Goal: Information Seeking & Learning: Find specific fact

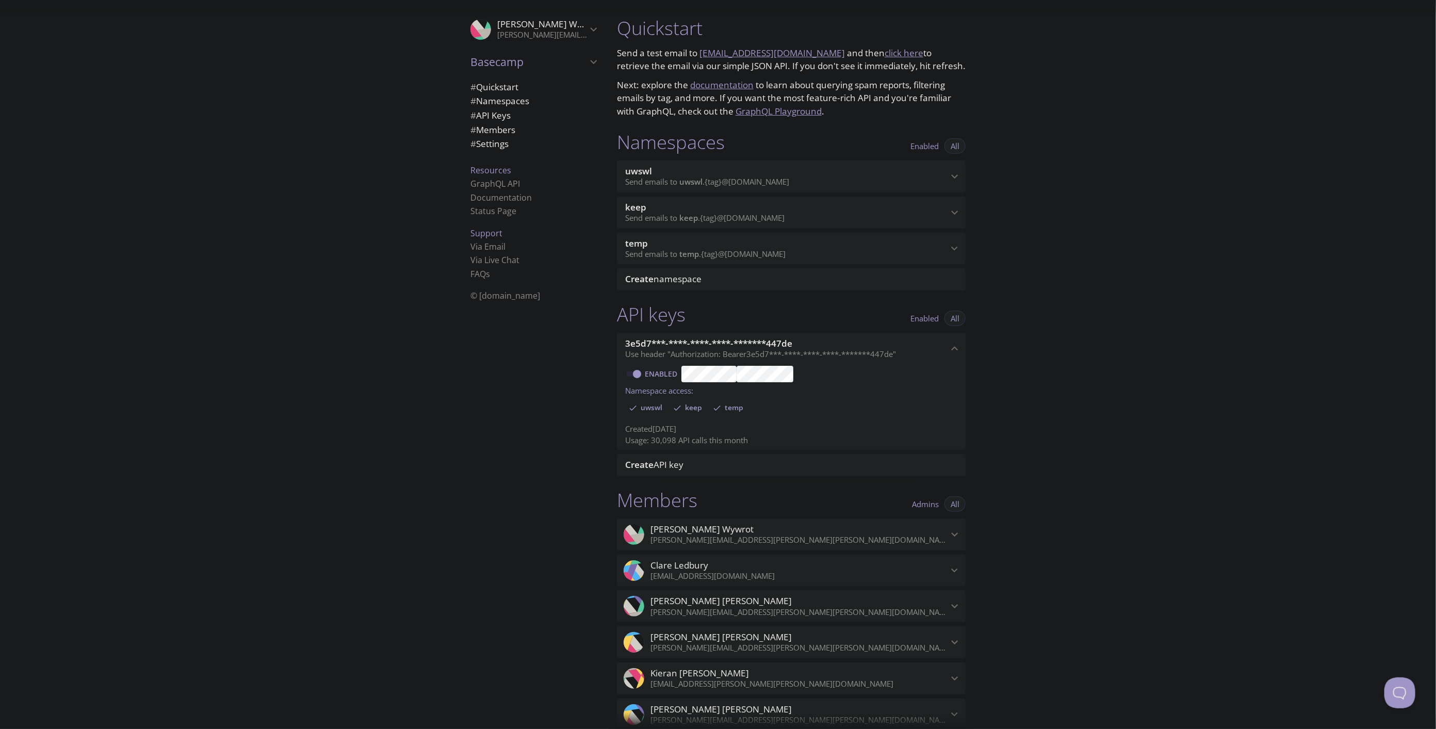
click at [819, 176] on span "uwswl" at bounding box center [786, 171] width 323 height 11
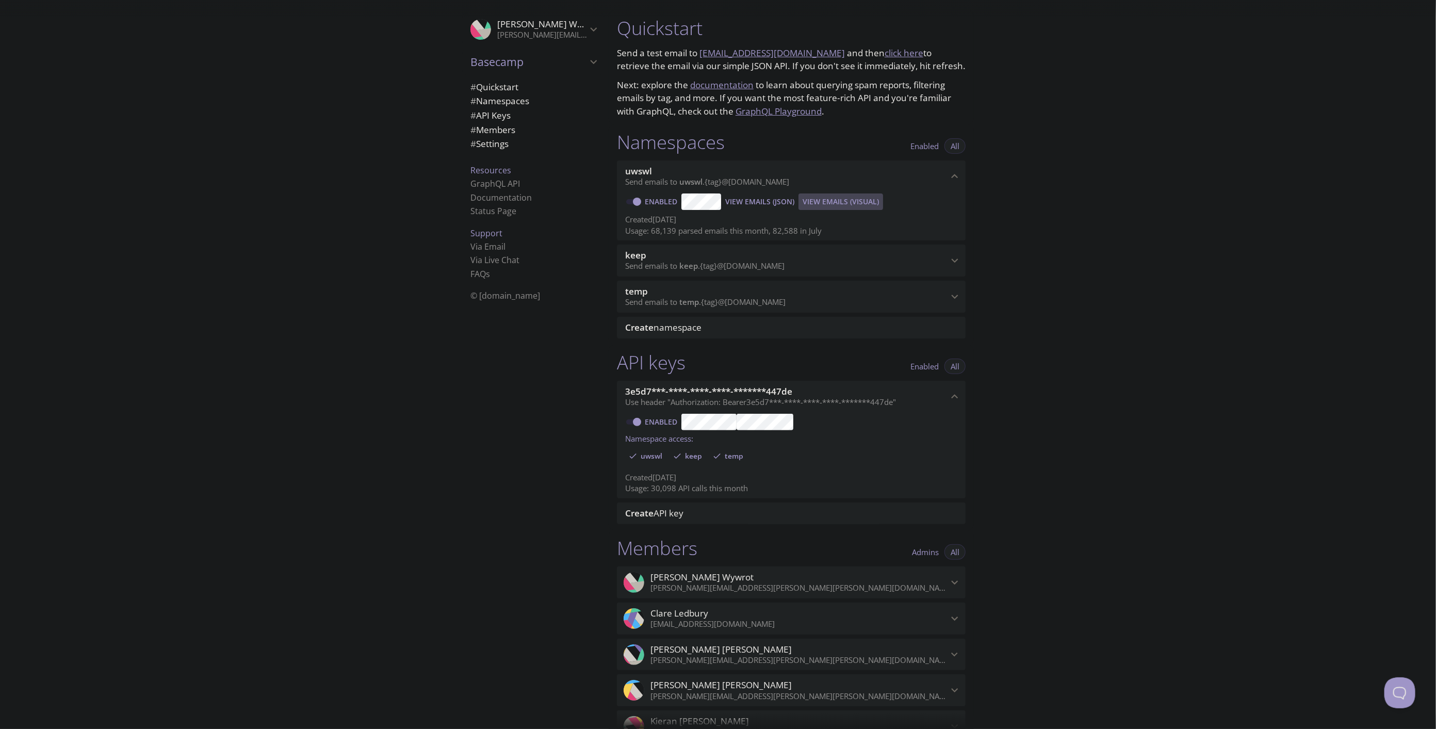
click at [838, 202] on span "View Emails (Visual)" at bounding box center [841, 202] width 76 height 12
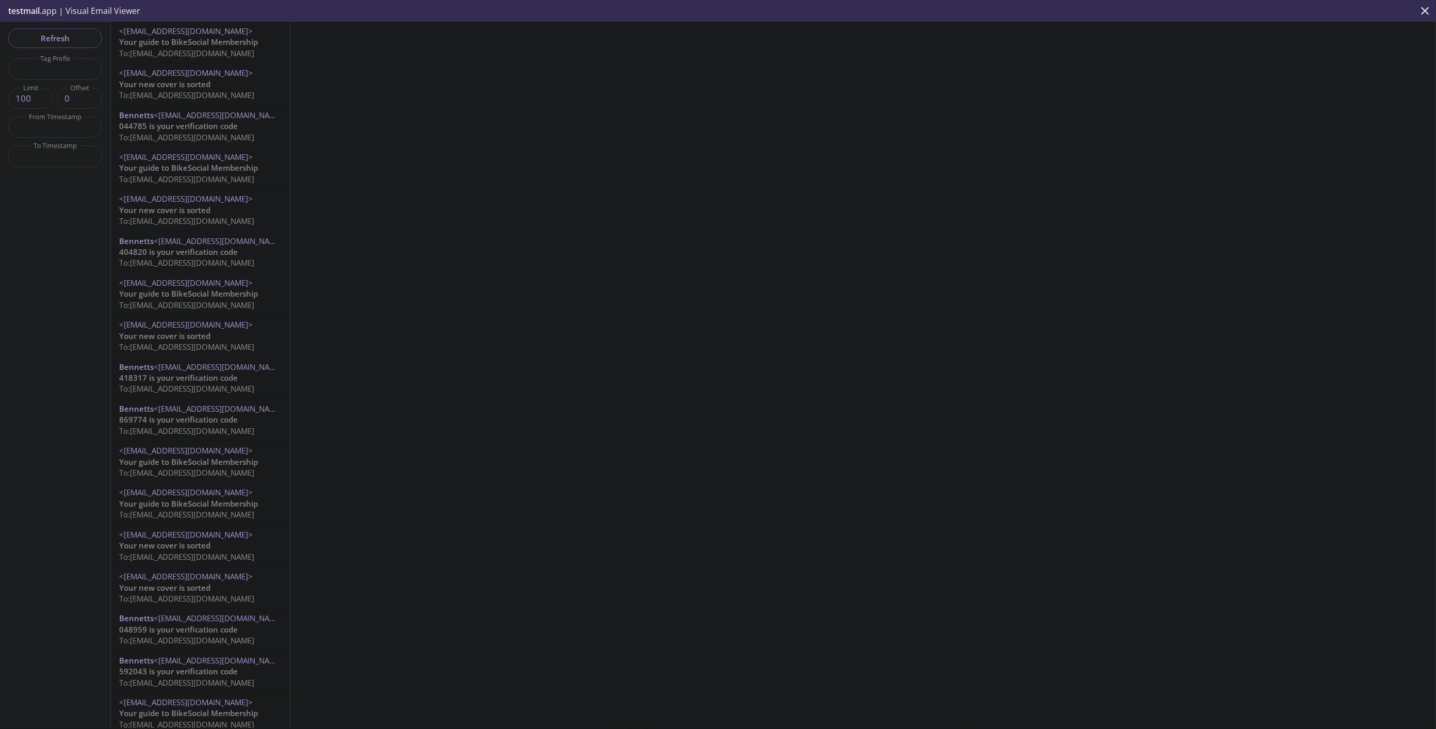
click at [181, 380] on span "418317 is your verification code" at bounding box center [178, 377] width 119 height 10
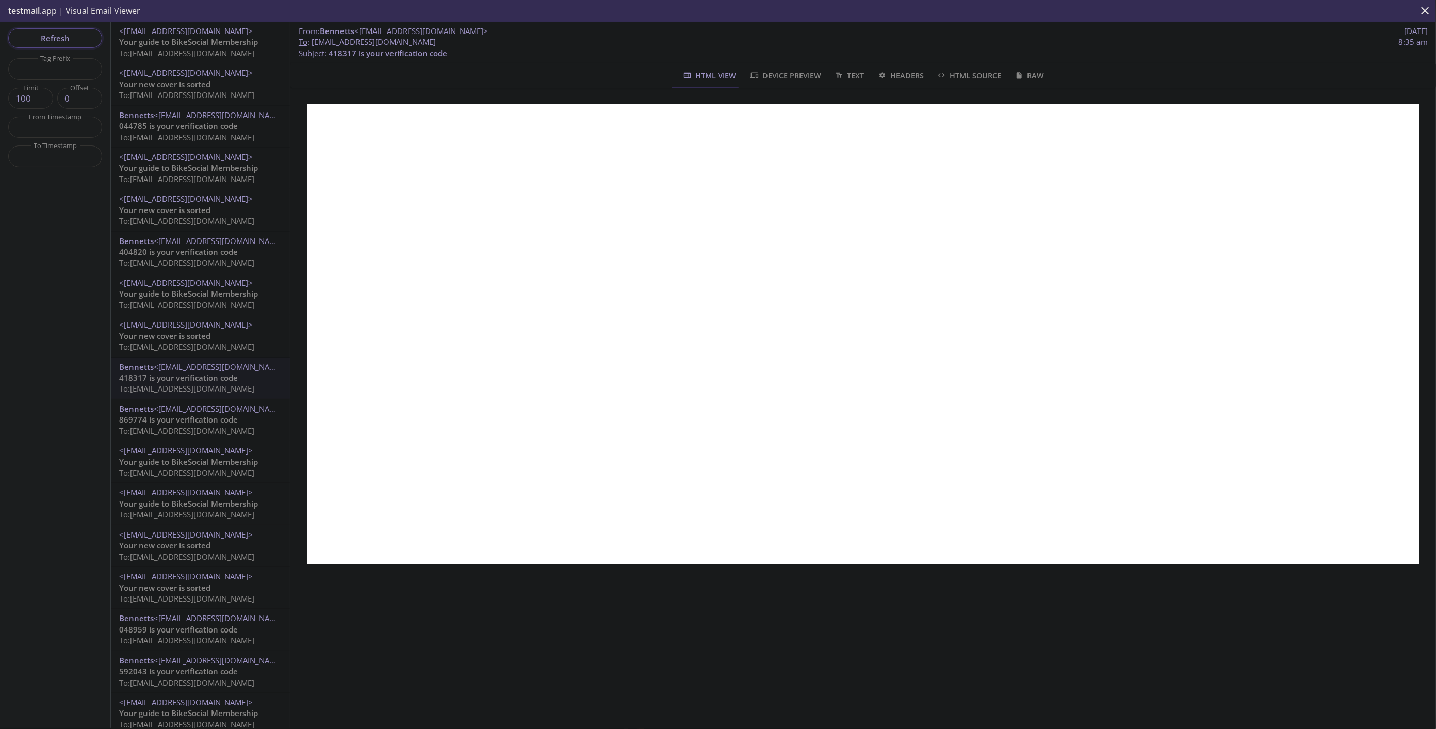
click at [53, 38] on span "Refresh" at bounding box center [55, 37] width 77 height 13
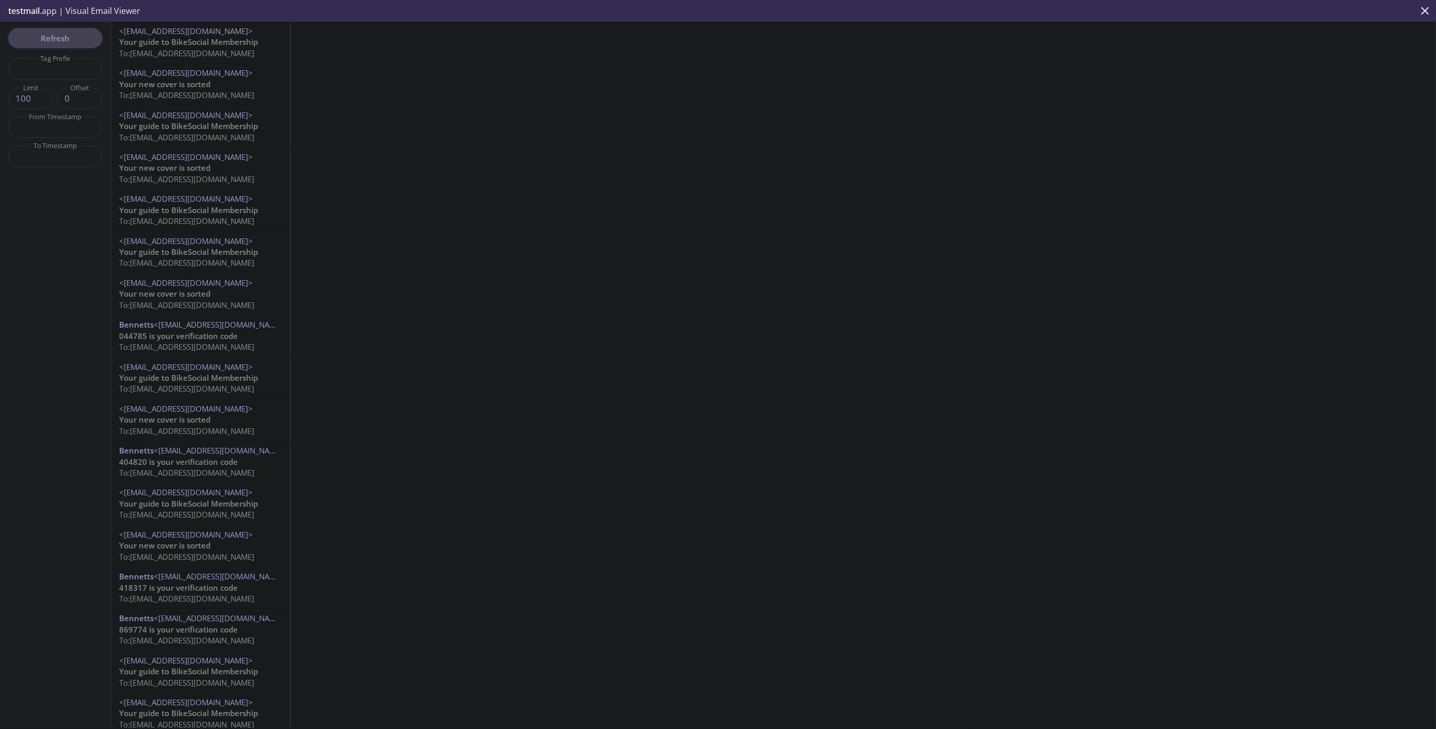
click at [58, 40] on span "Refresh" at bounding box center [55, 37] width 77 height 13
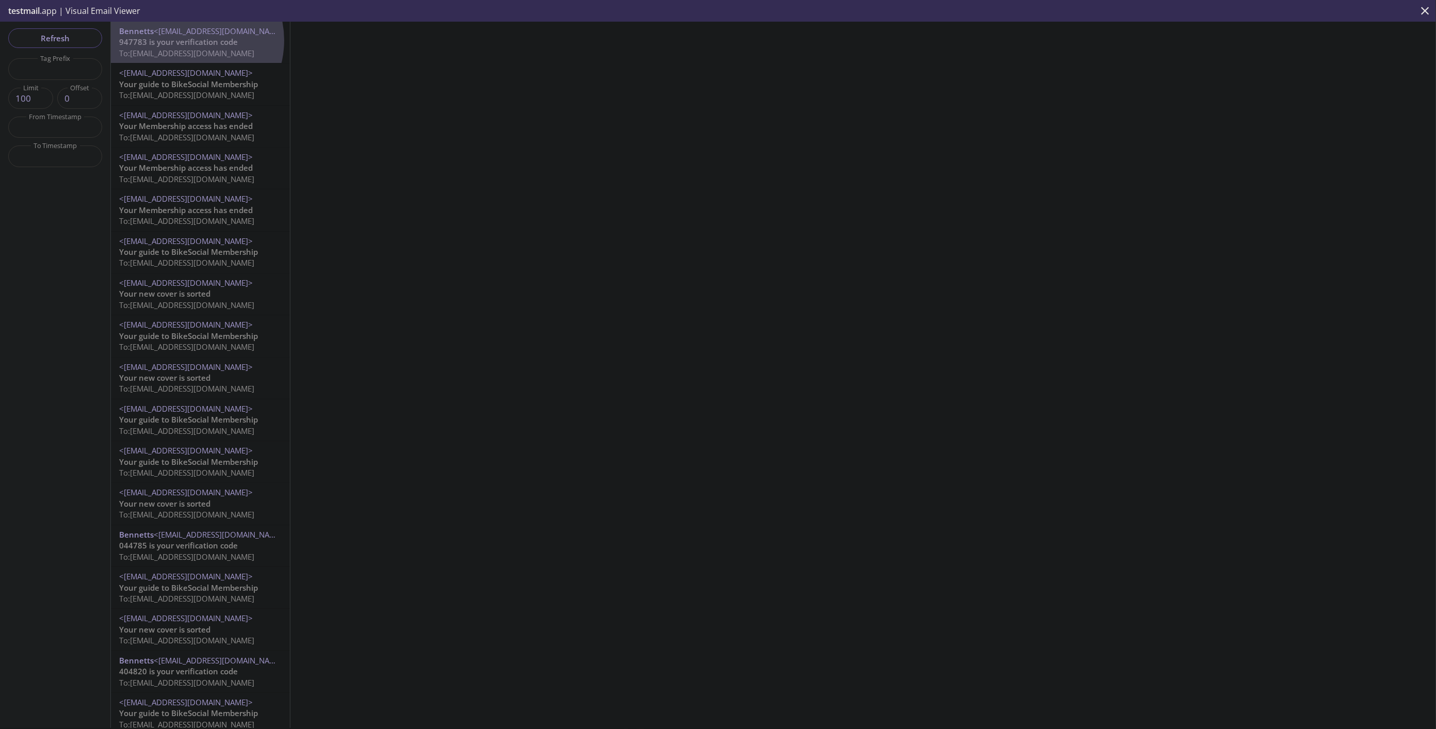
click at [187, 40] on span "947783 is your verification code" at bounding box center [178, 42] width 119 height 10
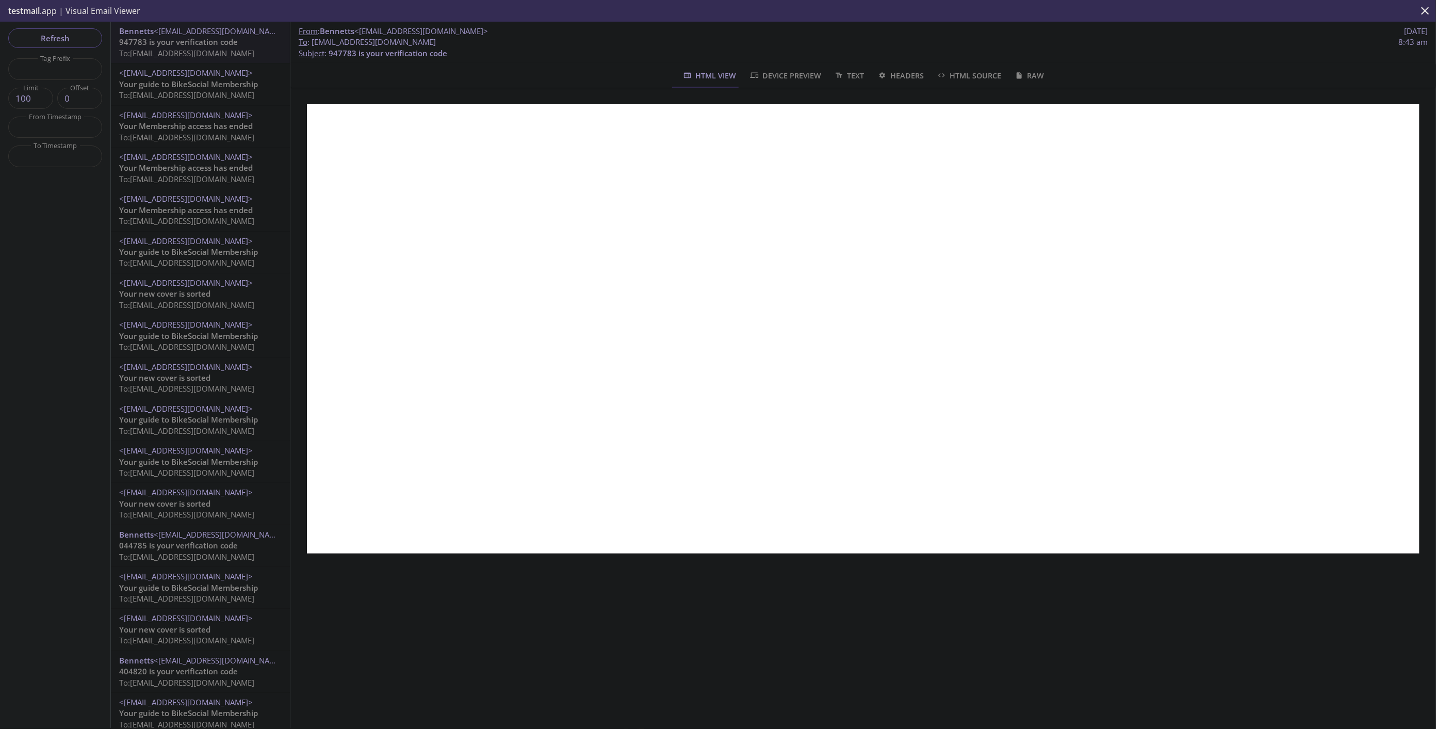
click at [179, 46] on span "947783 is your verification code" at bounding box center [178, 42] width 119 height 10
